Goal: Navigation & Orientation: Understand site structure

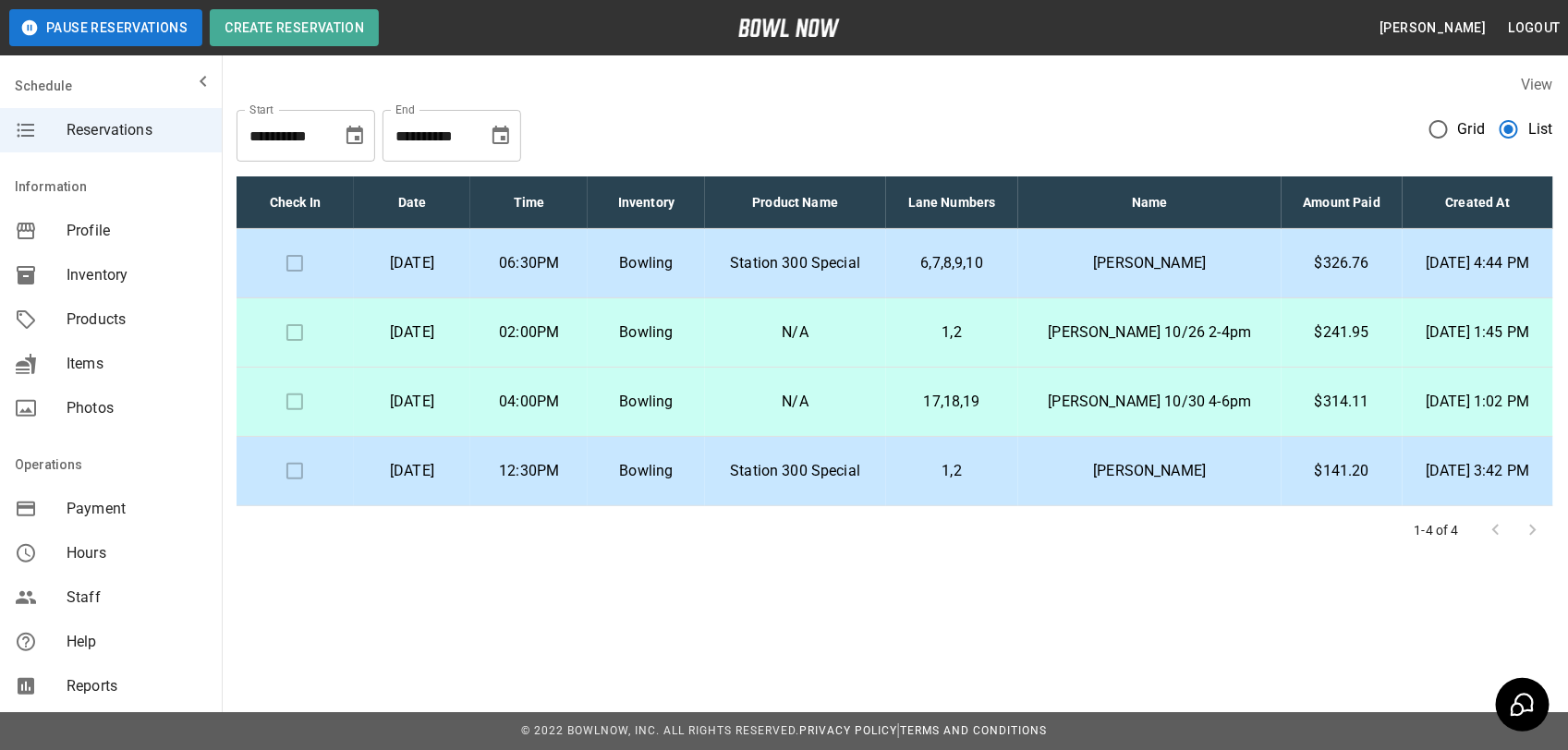
click at [104, 282] on span "Inventory" at bounding box center [137, 275] width 141 height 22
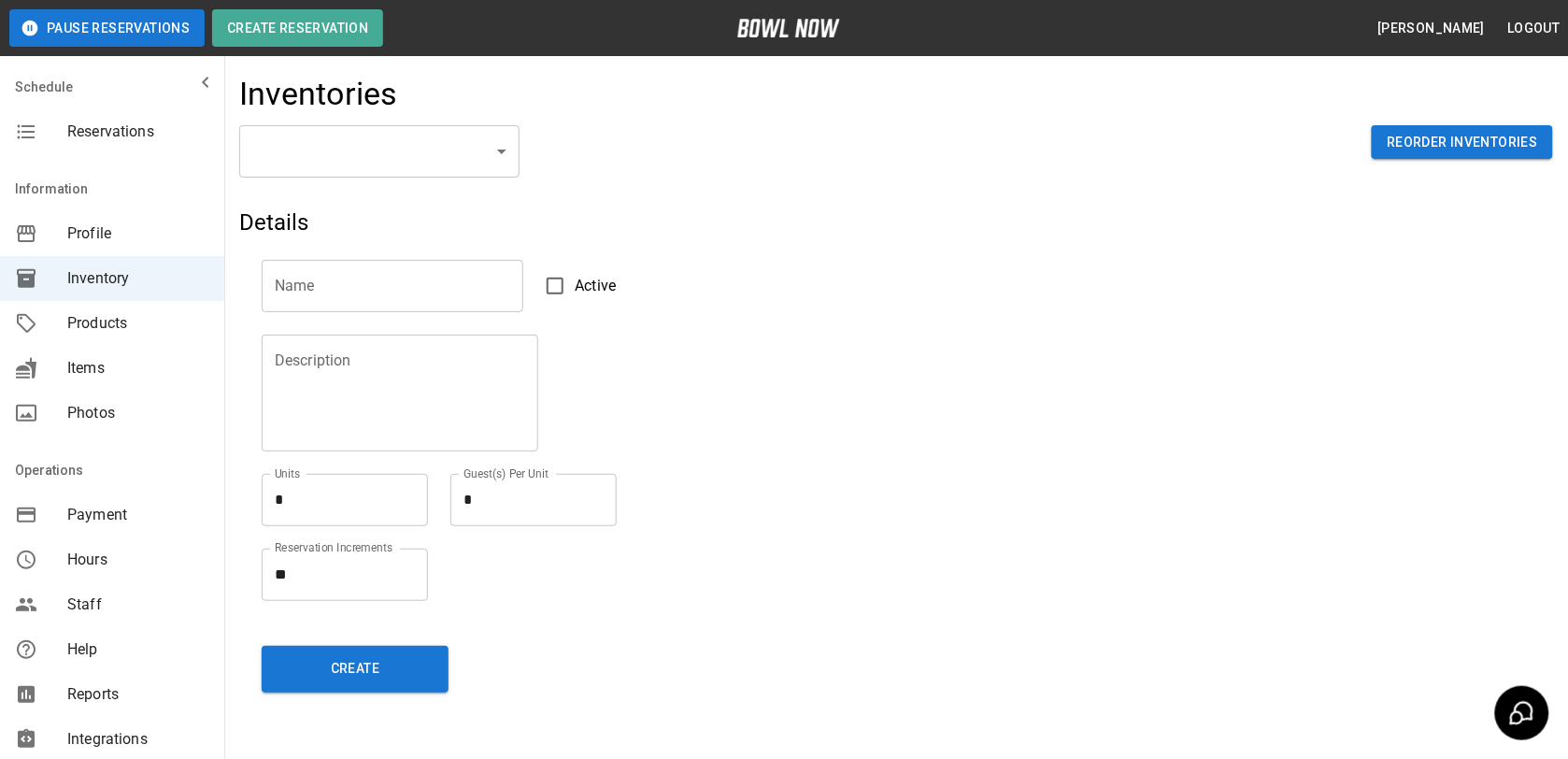
click at [450, 165] on body "Pause Reservations Create Reservation [PERSON_NAME] Logout Schedule Reservation…" at bounding box center [784, 412] width 1568 height 824
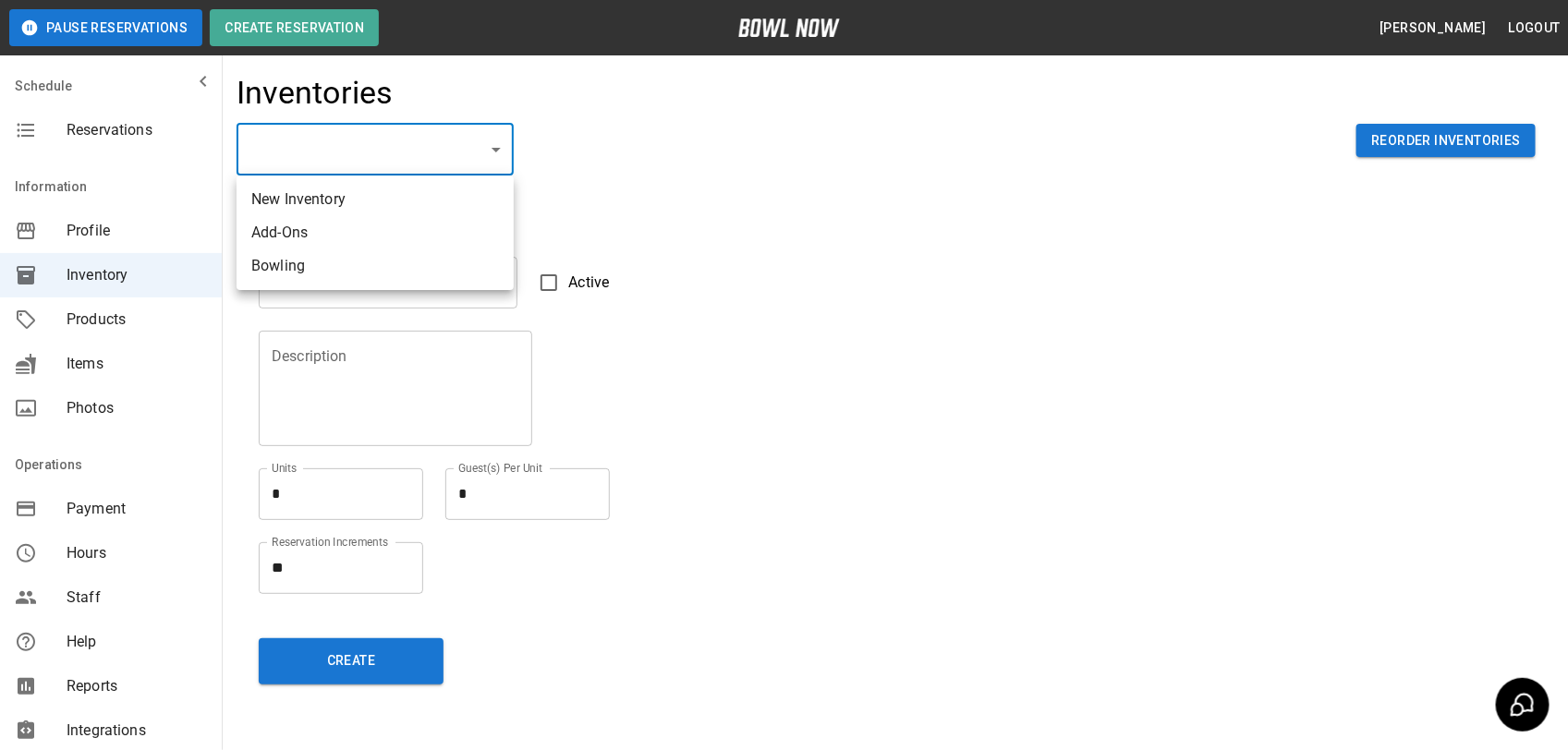
click at [552, 215] on div at bounding box center [784, 375] width 1568 height 750
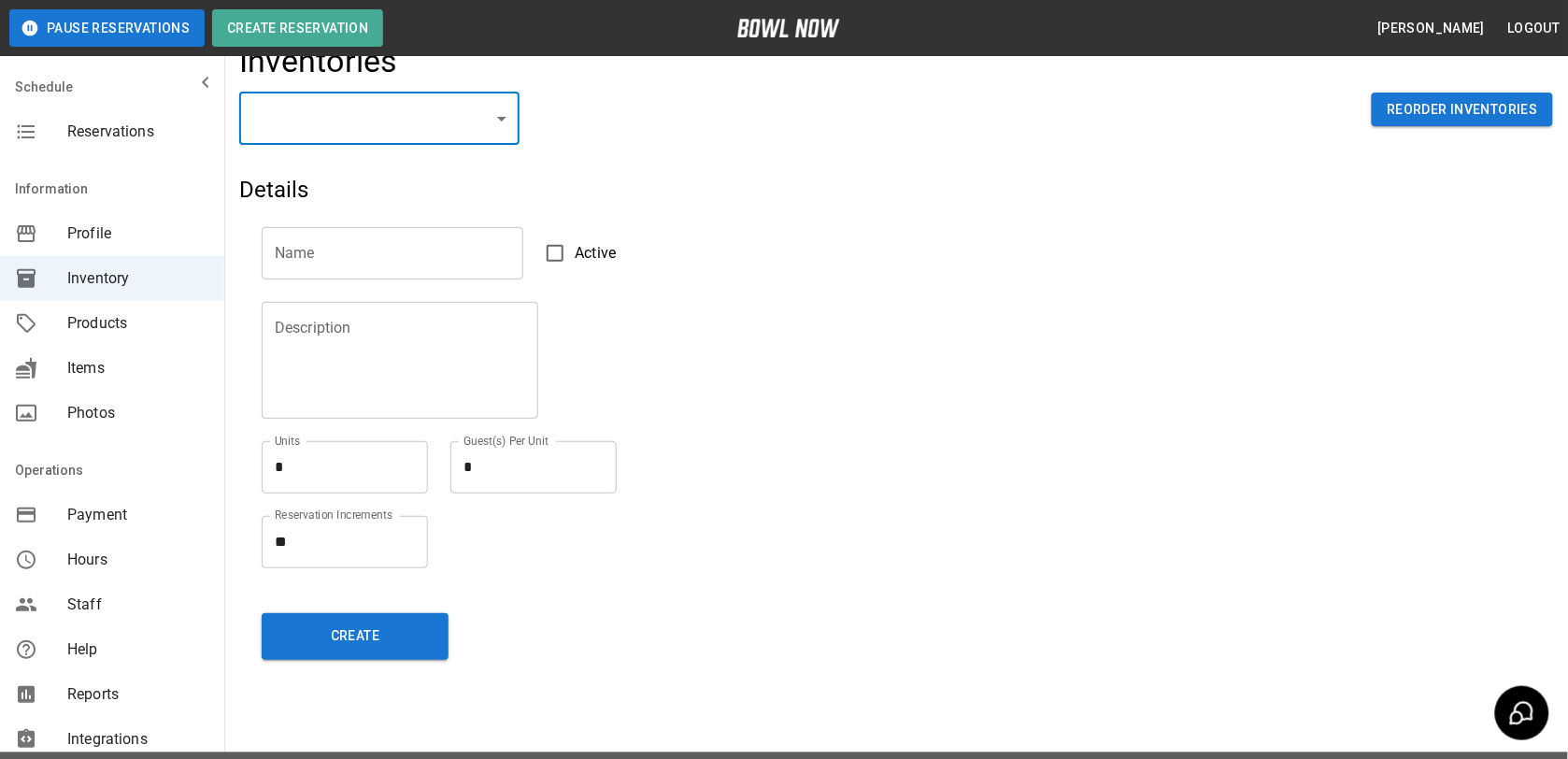
scroll to position [63, 0]
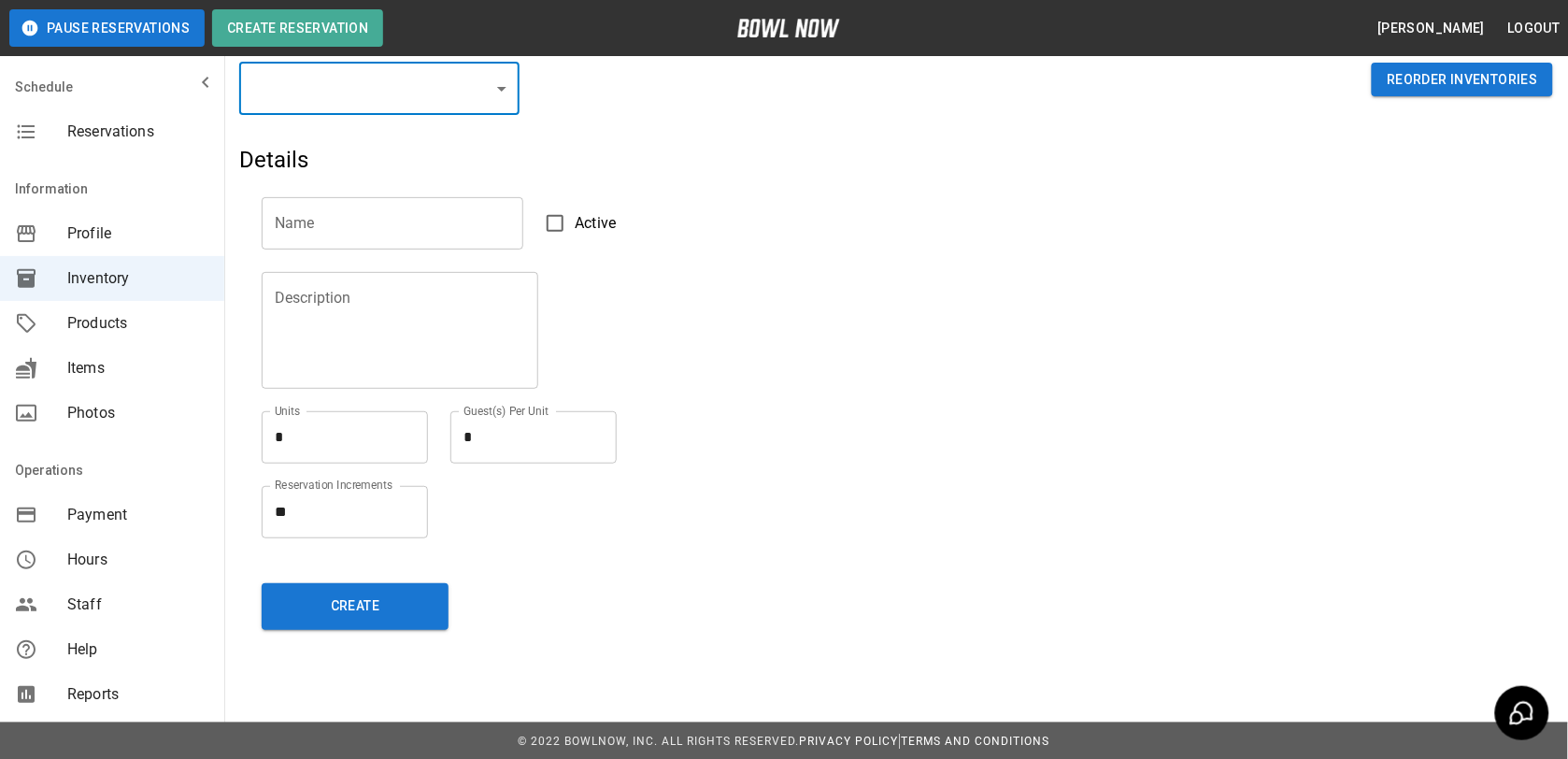
click at [142, 347] on div "Items" at bounding box center [112, 369] width 224 height 45
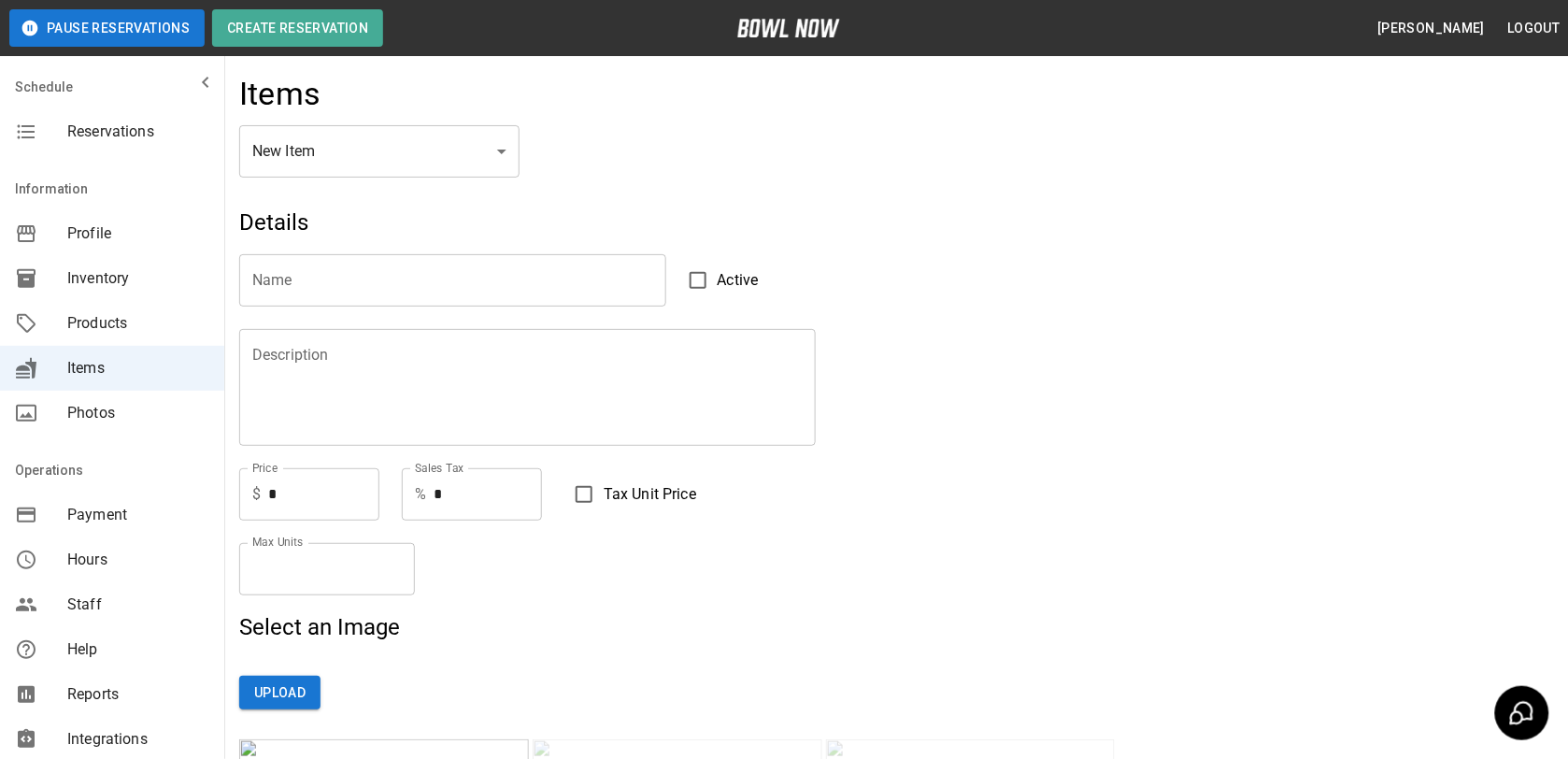
click at [147, 316] on span "Products" at bounding box center [138, 323] width 142 height 23
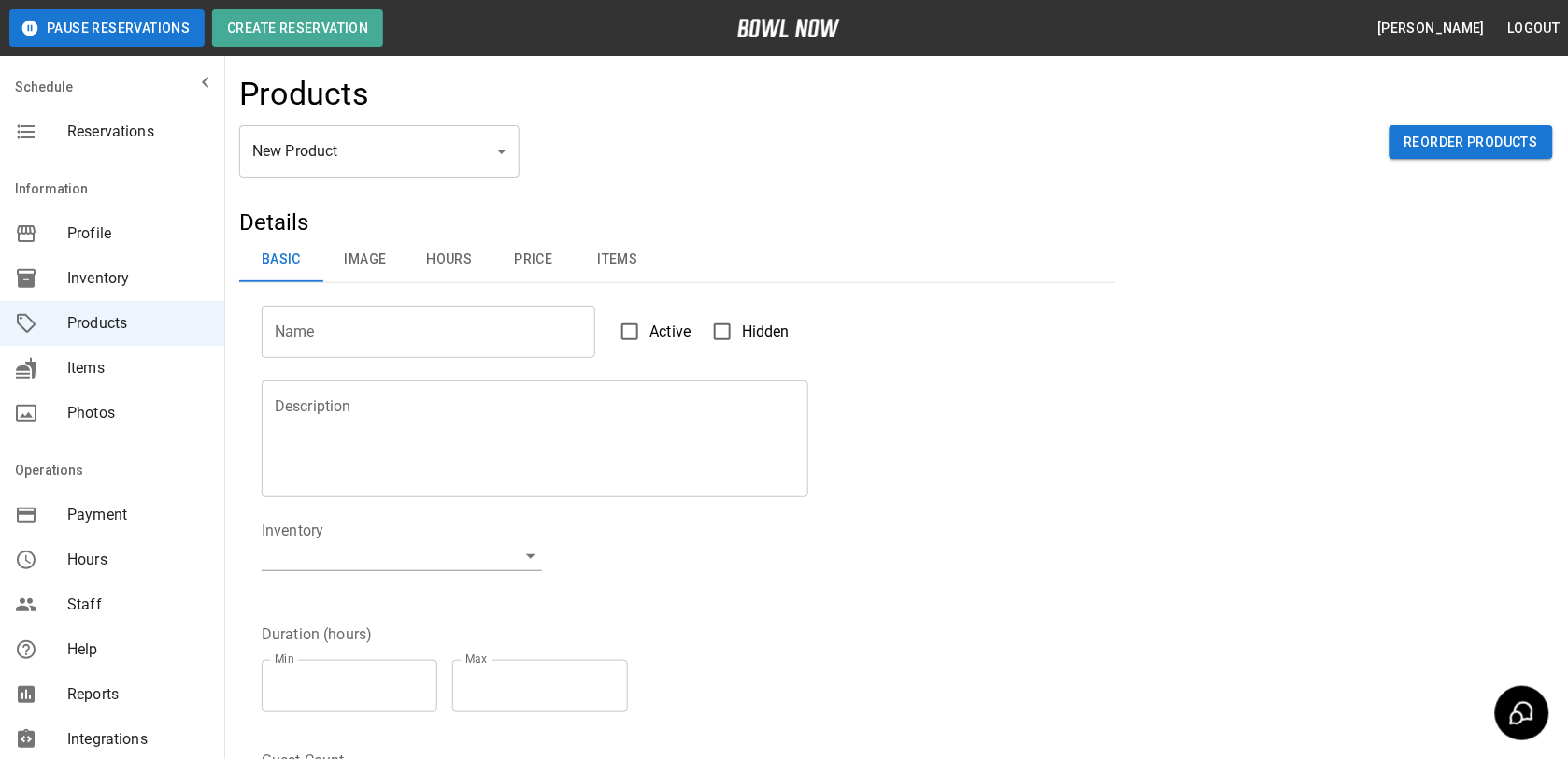
click at [161, 362] on span "Items" at bounding box center [138, 368] width 142 height 23
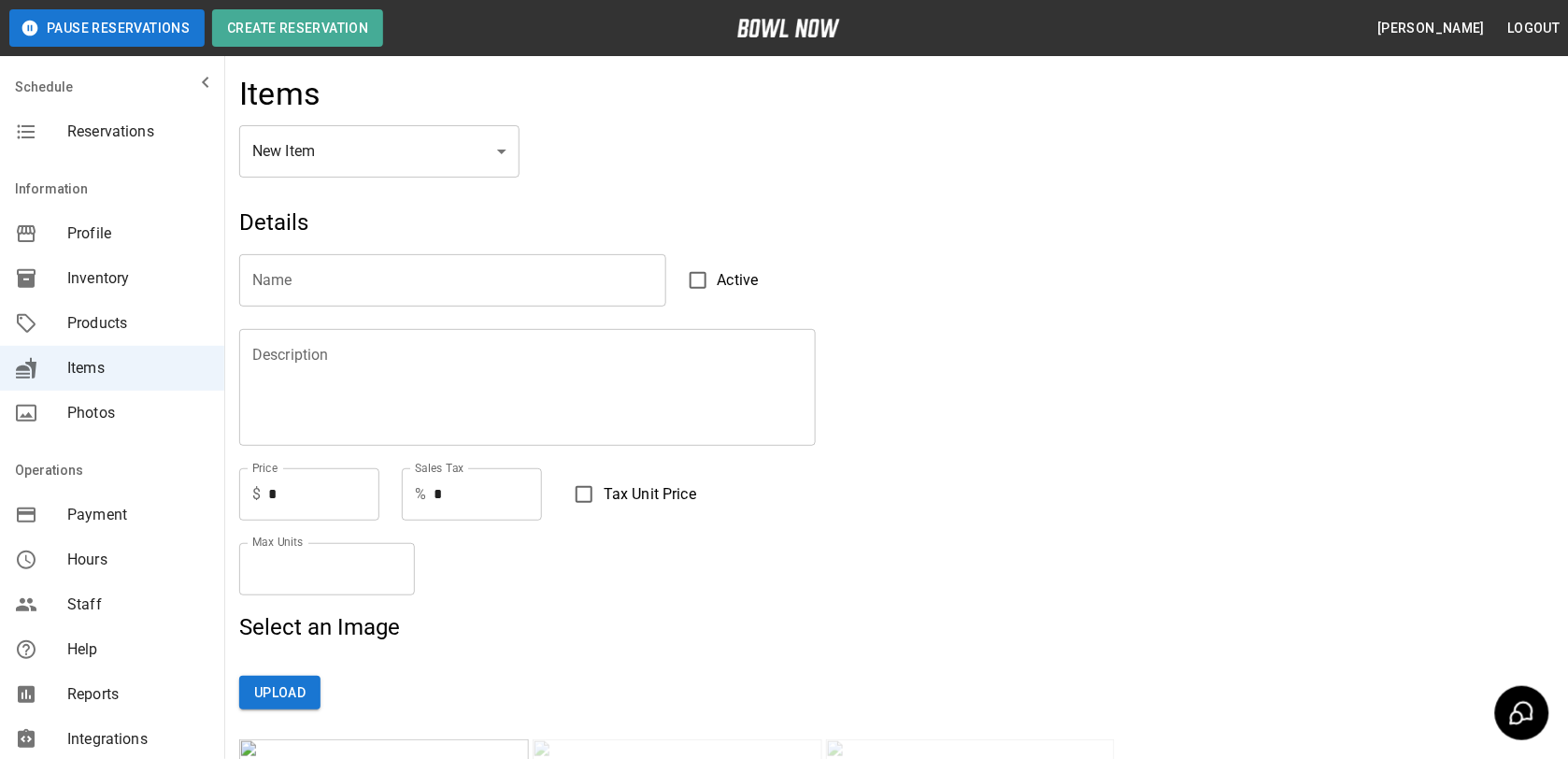
click at [137, 407] on span "Photos" at bounding box center [138, 413] width 142 height 23
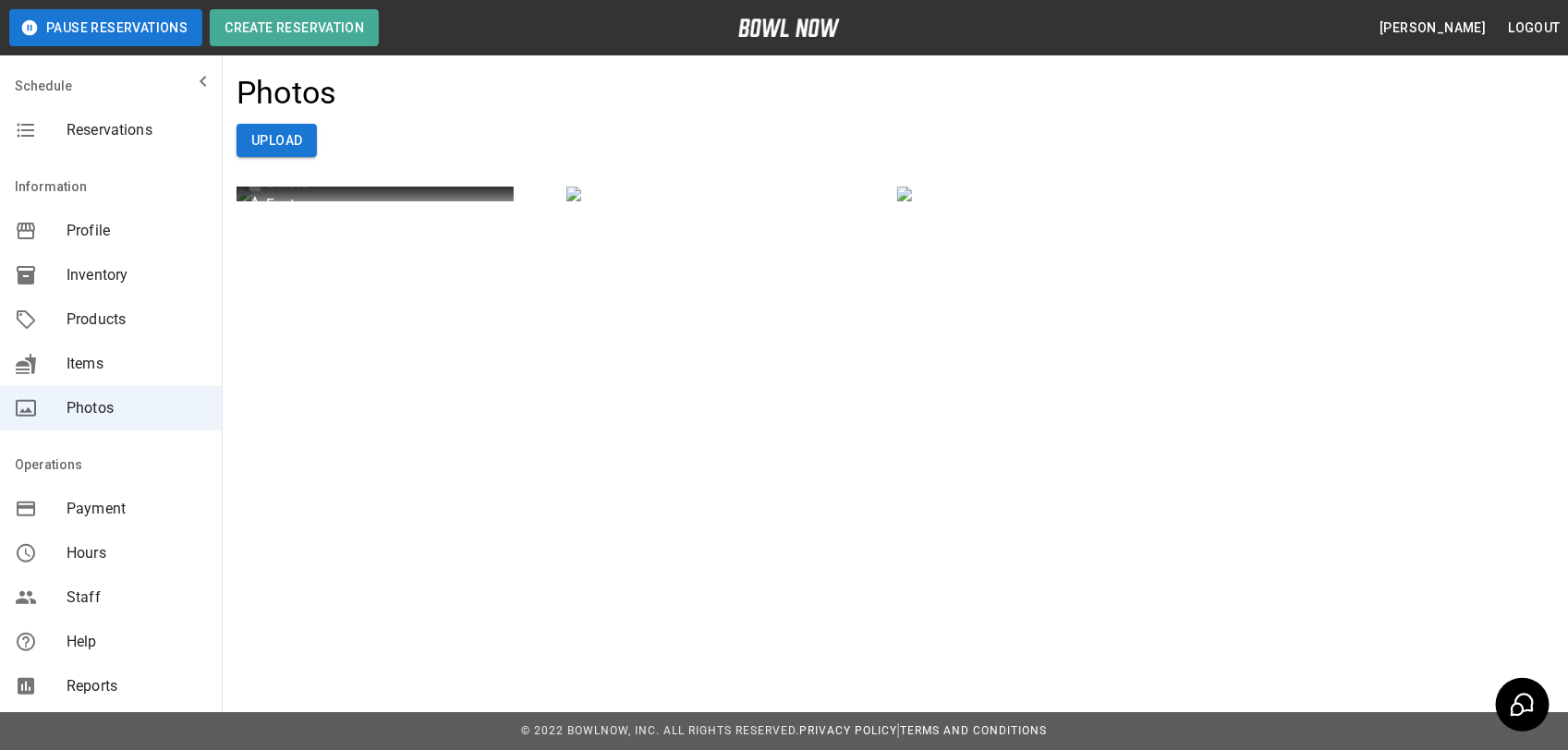
click at [431, 202] on img at bounding box center [375, 194] width 277 height 15
